Goal: Task Accomplishment & Management: Use online tool/utility

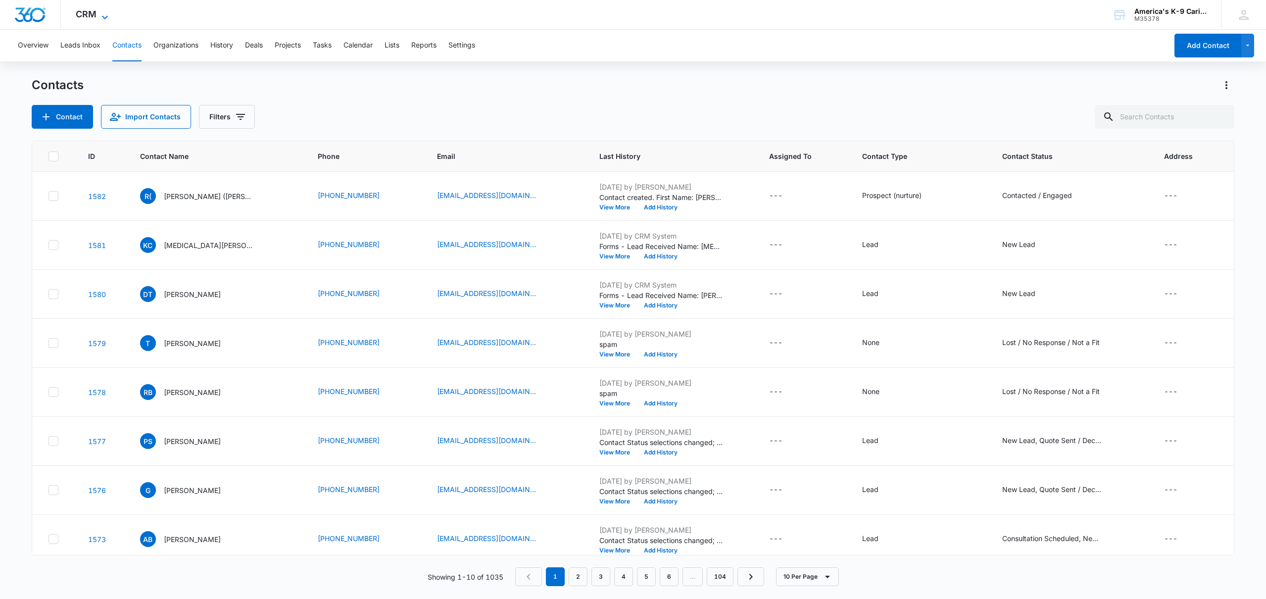
click at [86, 18] on span "CRM" at bounding box center [86, 14] width 21 height 10
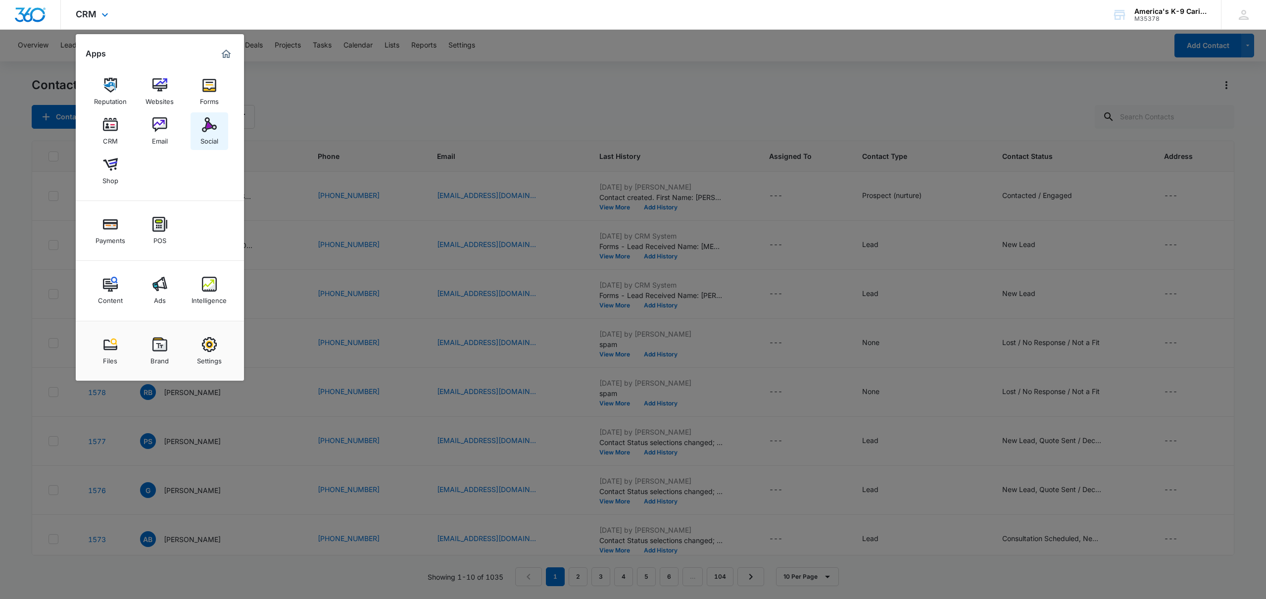
click at [200, 130] on link "Social" at bounding box center [209, 131] width 38 height 38
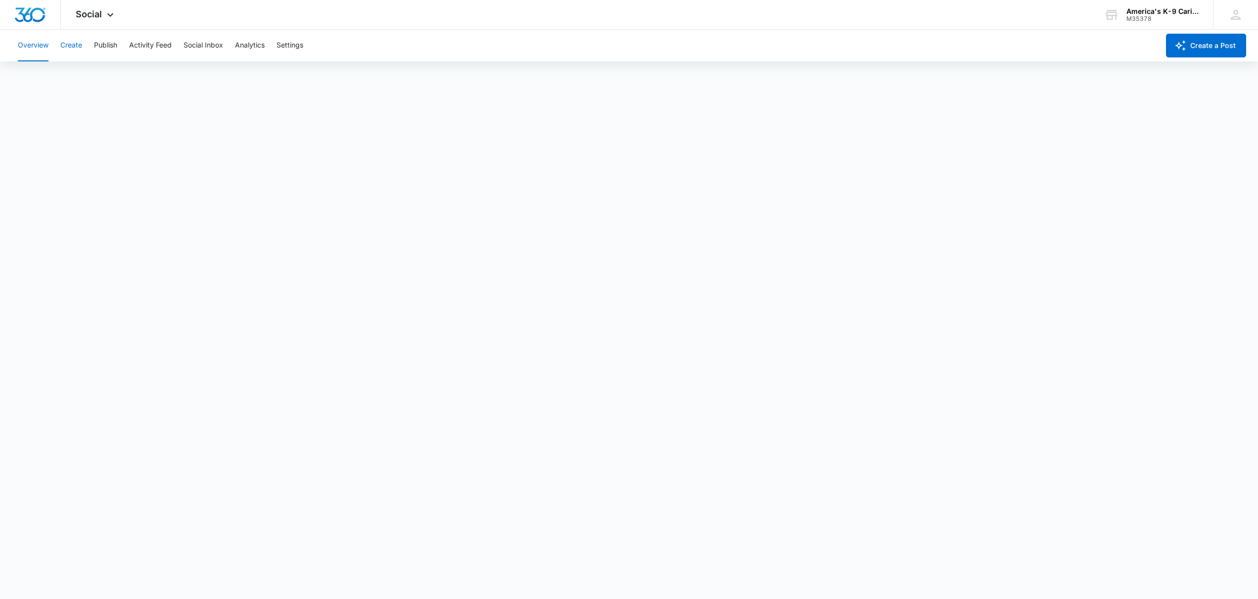
click at [74, 43] on button "Create" at bounding box center [71, 46] width 22 height 32
click at [101, 45] on button "Publish" at bounding box center [105, 46] width 23 height 32
click at [72, 44] on button "Create" at bounding box center [71, 46] width 22 height 32
